Goal: Find specific page/section: Find specific page/section

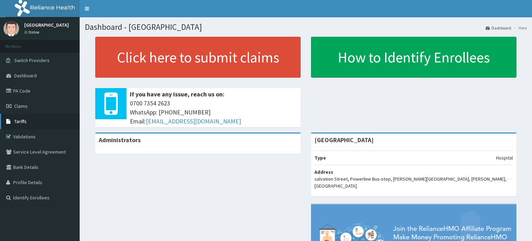
click at [29, 123] on link "Tariffs" at bounding box center [40, 121] width 80 height 15
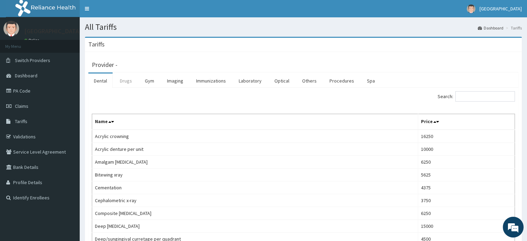
click at [129, 78] on link "Drugs" at bounding box center [125, 80] width 23 height 15
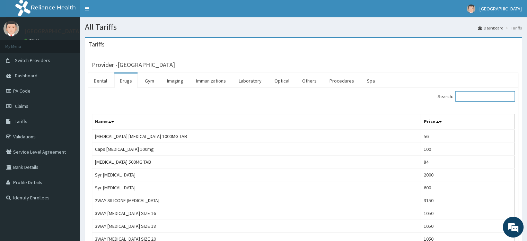
click at [468, 98] on input "Search:" at bounding box center [485, 96] width 60 height 10
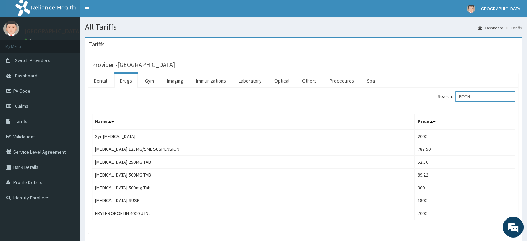
type input "ERYTH"
click at [244, 82] on link "Laboratory" at bounding box center [250, 80] width 34 height 15
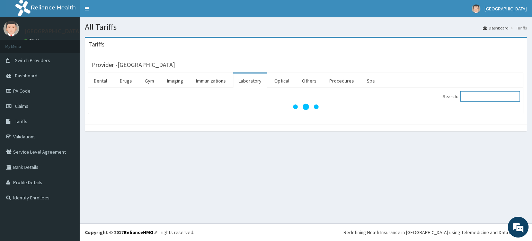
click at [488, 94] on input "Search:" at bounding box center [490, 96] width 60 height 10
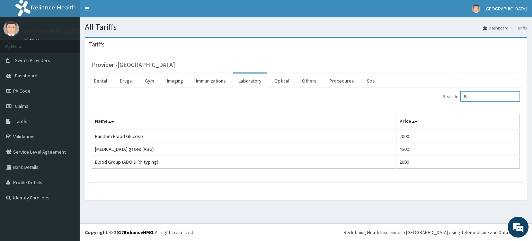
type input "B"
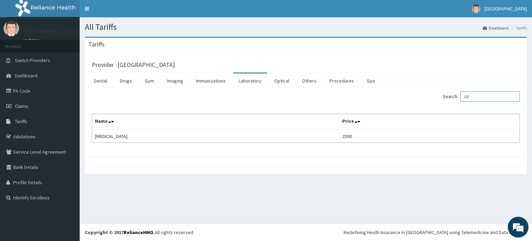
type input "G"
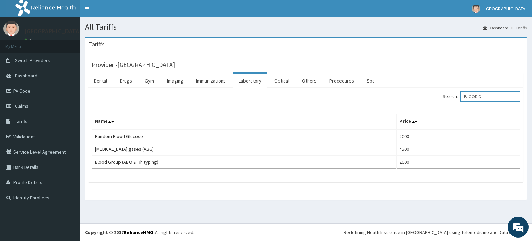
type input "BLOOD G"
click at [21, 91] on link "PA Code" at bounding box center [40, 90] width 80 height 15
